Goal: Navigation & Orientation: Understand site structure

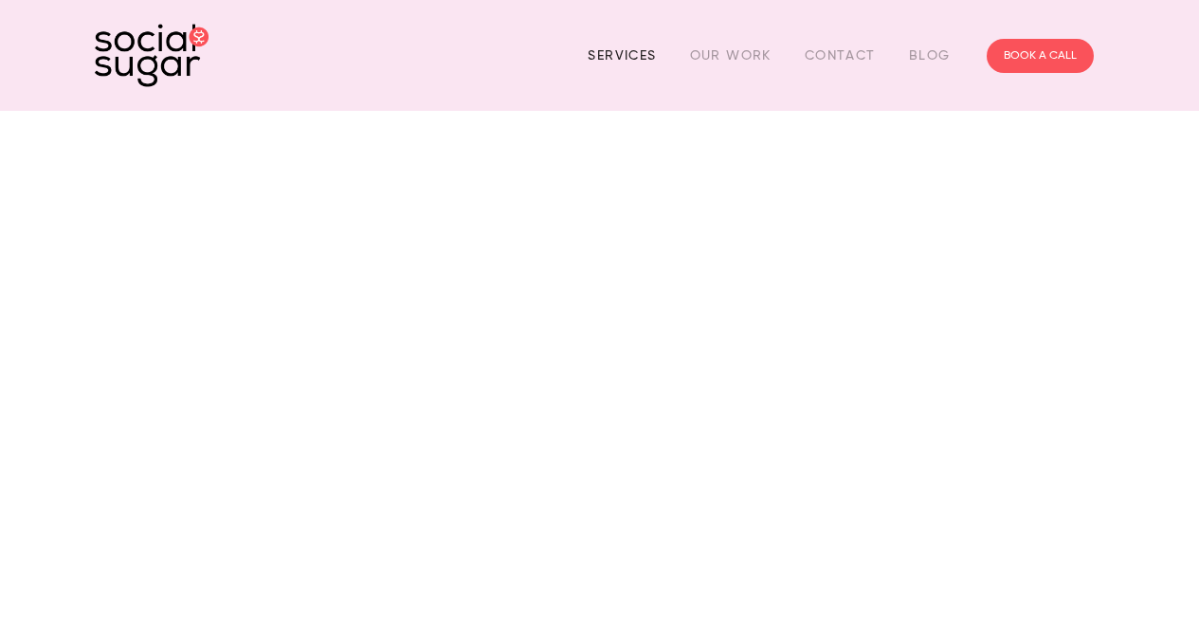
click at [631, 57] on link "Services" at bounding box center [622, 55] width 68 height 29
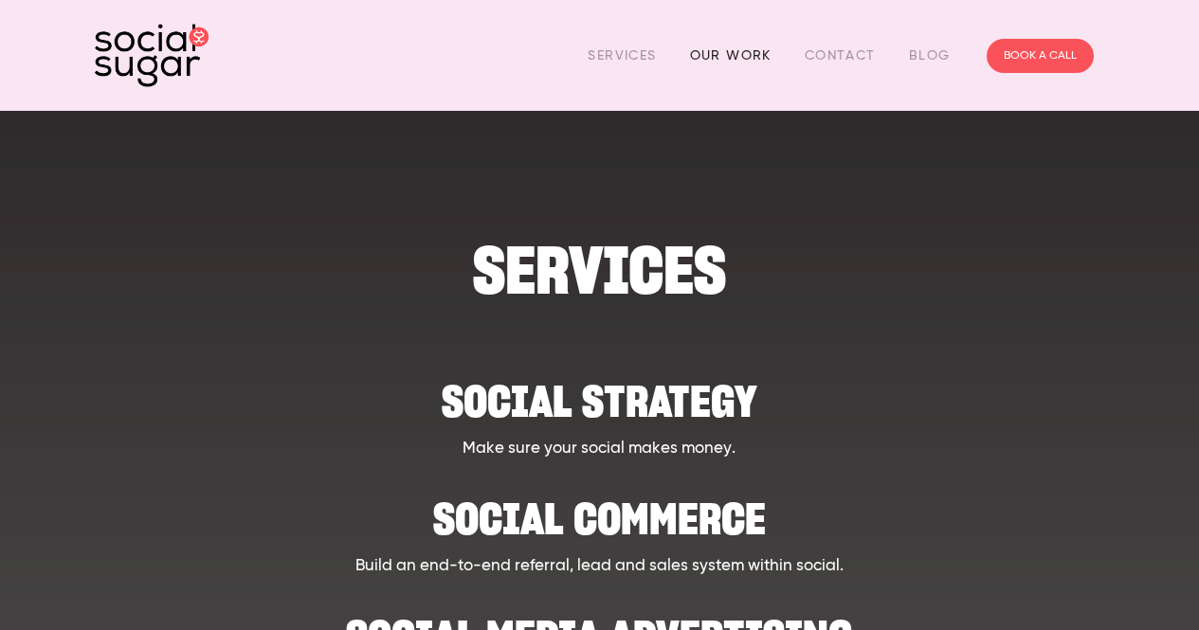
click at [724, 62] on link "Our Work" at bounding box center [730, 55] width 81 height 29
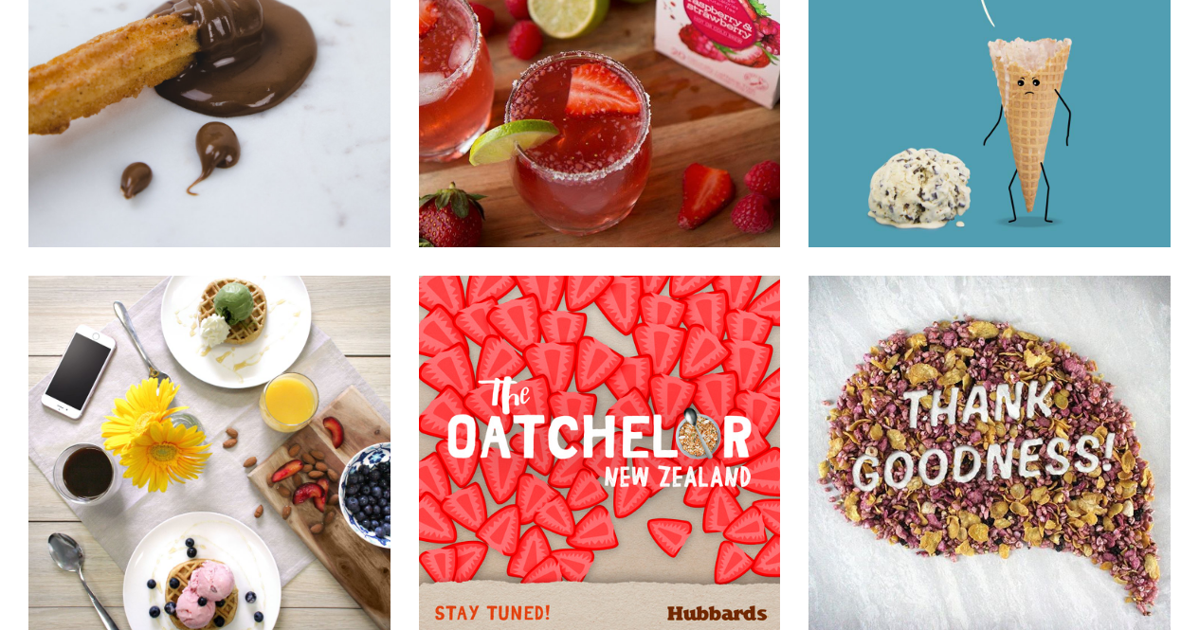
scroll to position [9520, 0]
